Goal: Transaction & Acquisition: Book appointment/travel/reservation

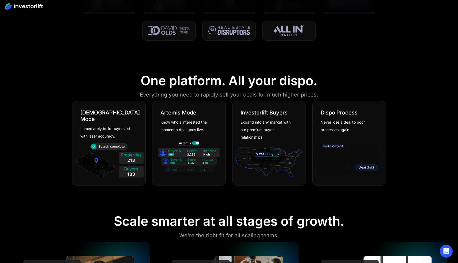
scroll to position [318, 0]
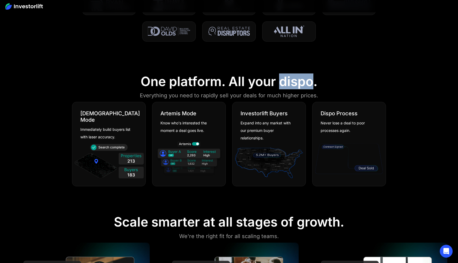
drag, startPoint x: 280, startPoint y: 82, endPoint x: 313, endPoint y: 82, distance: 32.4
click at [313, 82] on div "One platform. All your dispo." at bounding box center [229, 82] width 177 height 16
click at [326, 35] on div at bounding box center [229, 18] width 321 height 47
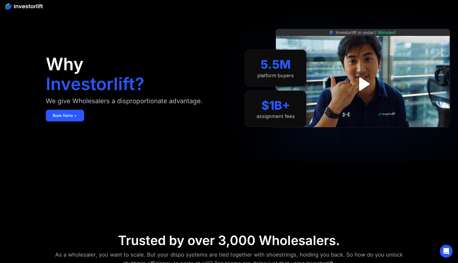
scroll to position [0, 0]
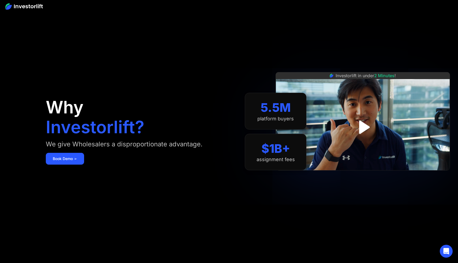
click at [18, 6] on img at bounding box center [23, 6] width 37 height 6
click at [17, 5] on img at bounding box center [23, 6] width 37 height 6
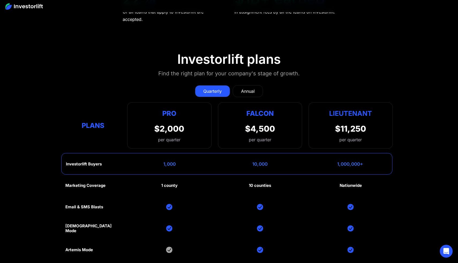
scroll to position [2664, 0]
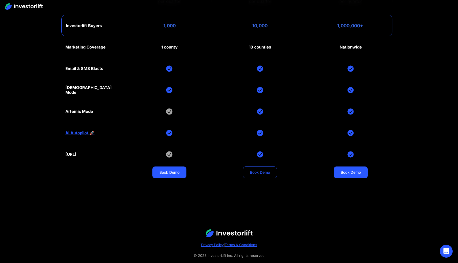
click at [259, 166] on link "Book Demo" at bounding box center [260, 172] width 34 height 12
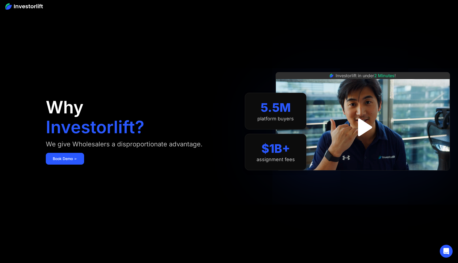
click at [361, 124] on img "open lightbox" at bounding box center [363, 127] width 32 height 32
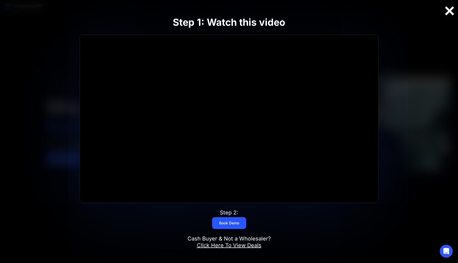
click at [452, 10] on div at bounding box center [449, 10] width 17 height 11
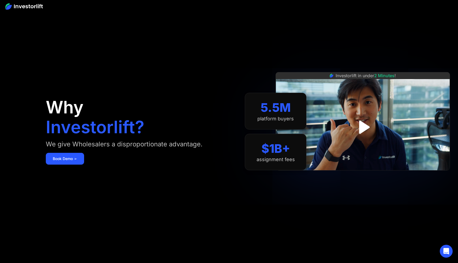
click at [26, 8] on img at bounding box center [23, 6] width 37 height 6
click at [273, 41] on section "5.5M platform buyers $1B+ assignment fees" at bounding box center [276, 131] width 62 height 231
click at [34, 7] on img at bounding box center [23, 6] width 37 height 6
